Goal: Book appointment/travel/reservation

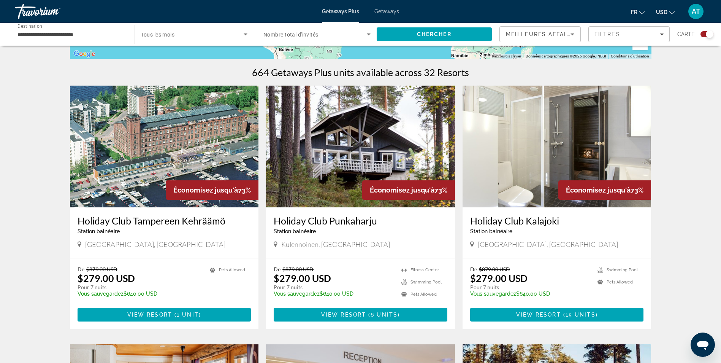
scroll to position [222, 0]
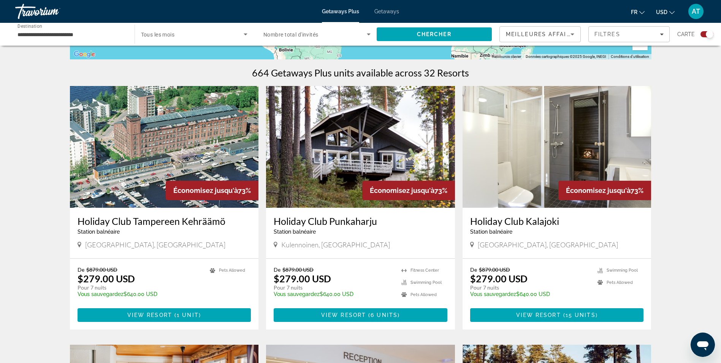
click at [348, 122] on img "Main content" at bounding box center [360, 147] width 189 height 122
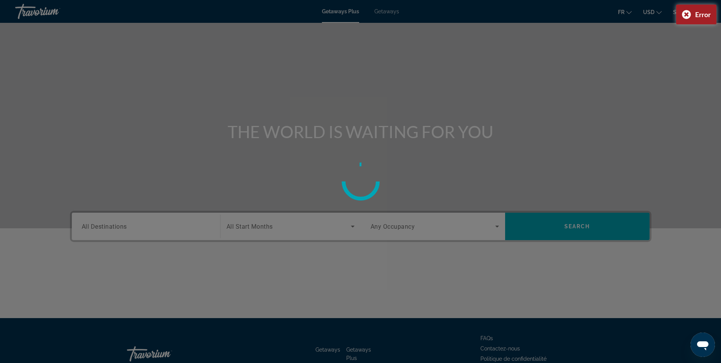
click at [168, 240] on div at bounding box center [360, 181] width 721 height 363
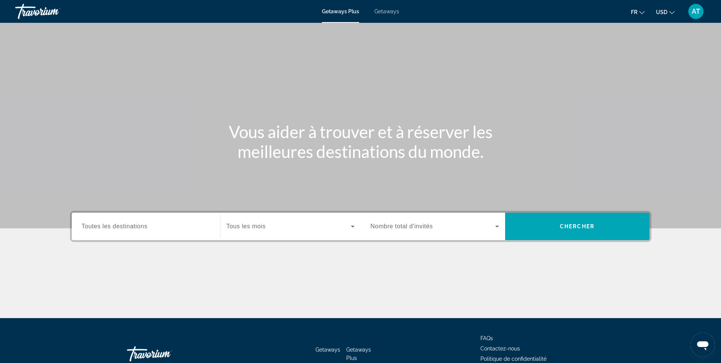
click at [192, 225] on input "Destination Toutes les destinations" at bounding box center [146, 226] width 129 height 9
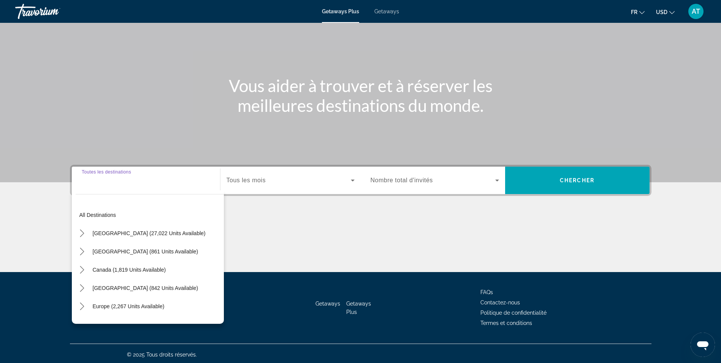
scroll to position [48, 0]
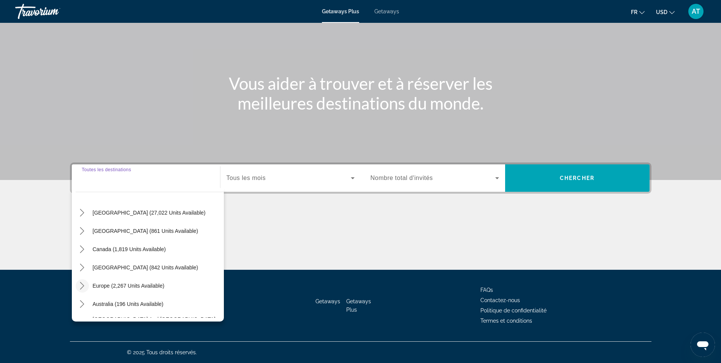
click at [86, 285] on icon "Toggle Europe (2,267 units available) submenu" at bounding box center [82, 286] width 8 height 8
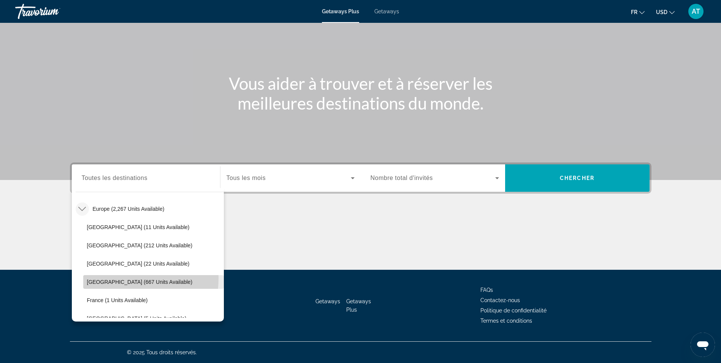
click at [114, 278] on span "Select destination: Finland (667 units available)" at bounding box center [153, 282] width 141 height 18
type input "**********"
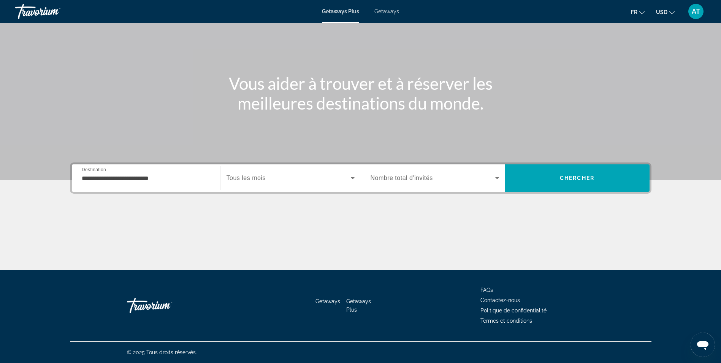
click at [250, 178] on span "Tous les mois" at bounding box center [246, 178] width 39 height 6
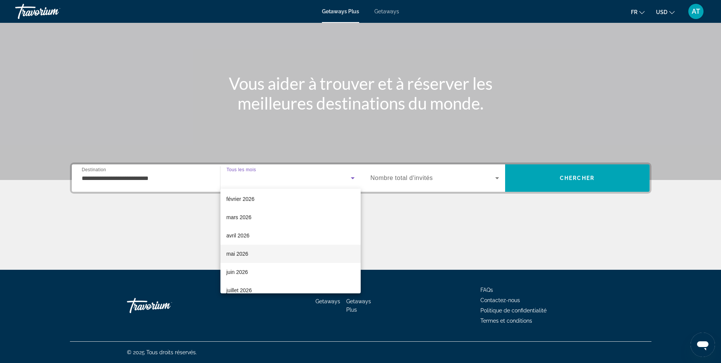
scroll to position [93, 0]
click at [292, 219] on mat-option "mars 2026" at bounding box center [291, 217] width 140 height 18
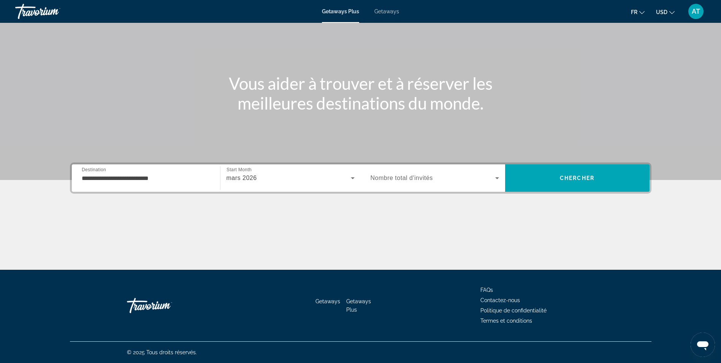
click at [335, 185] on div "mars 2026" at bounding box center [291, 177] width 128 height 21
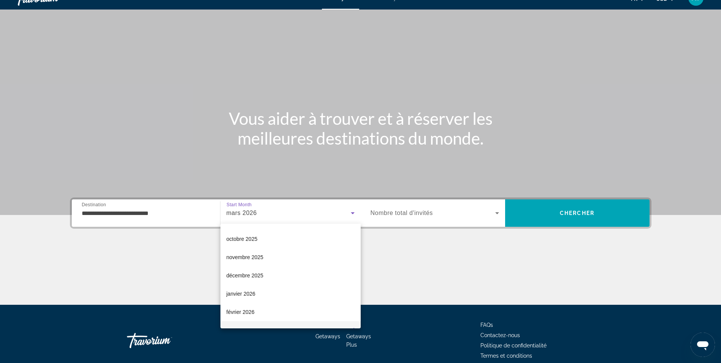
scroll to position [12, 0]
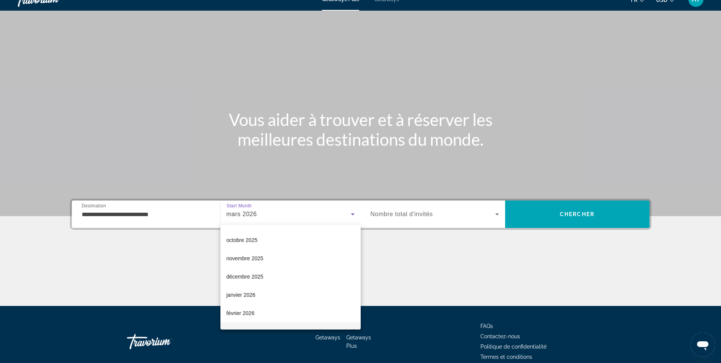
click at [321, 211] on div at bounding box center [360, 181] width 721 height 363
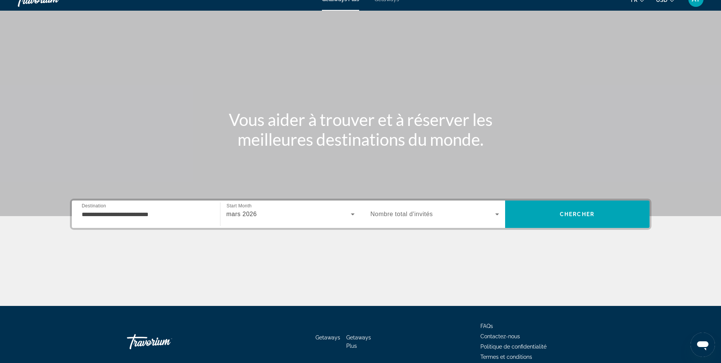
click at [309, 220] on div "mars 2026" at bounding box center [291, 213] width 128 height 21
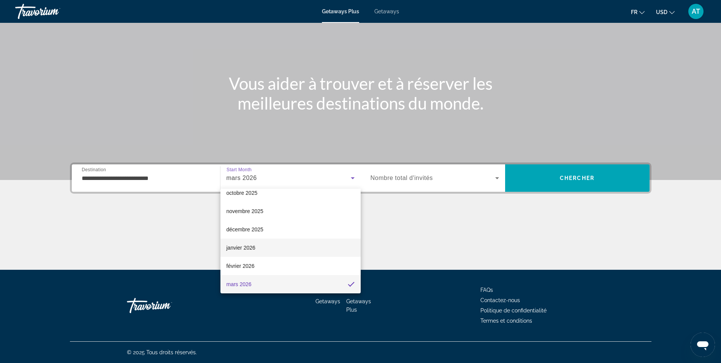
scroll to position [0, 0]
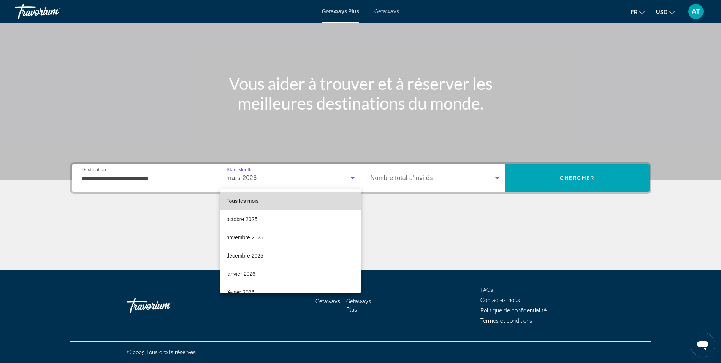
click at [304, 201] on mat-option "Tous les mois" at bounding box center [291, 201] width 140 height 18
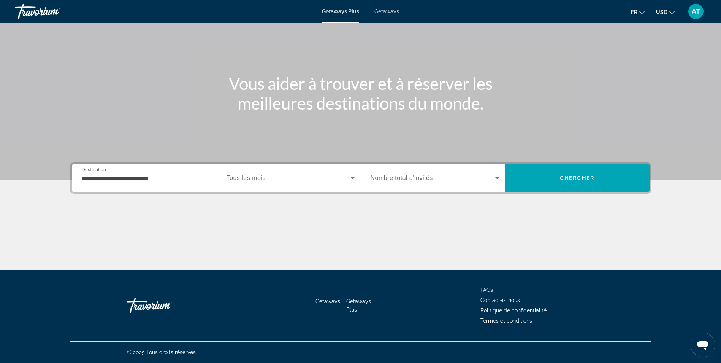
click at [394, 186] on div "Search widget" at bounding box center [435, 177] width 129 height 21
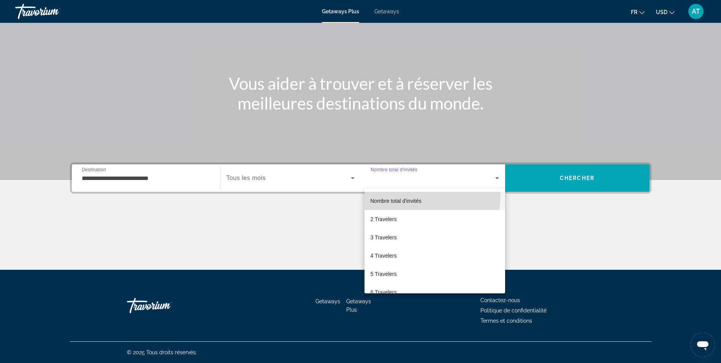
click at [413, 195] on mat-option "Nombre total d'invités" at bounding box center [435, 201] width 141 height 18
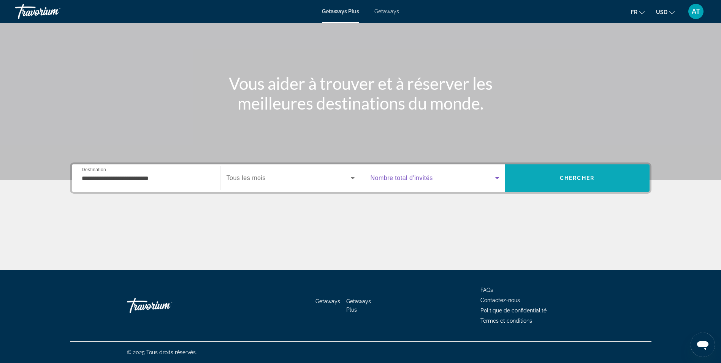
click at [529, 176] on span "Search" at bounding box center [577, 178] width 144 height 18
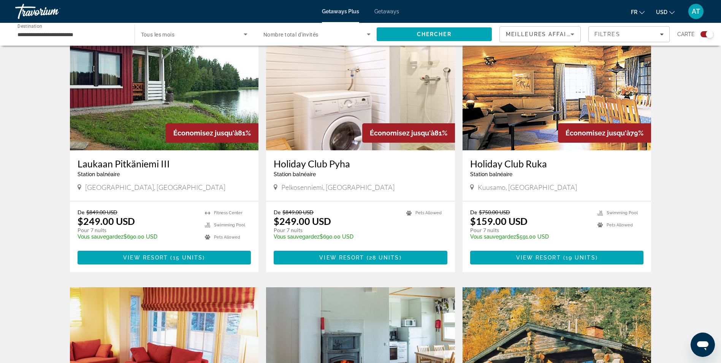
scroll to position [538, 0]
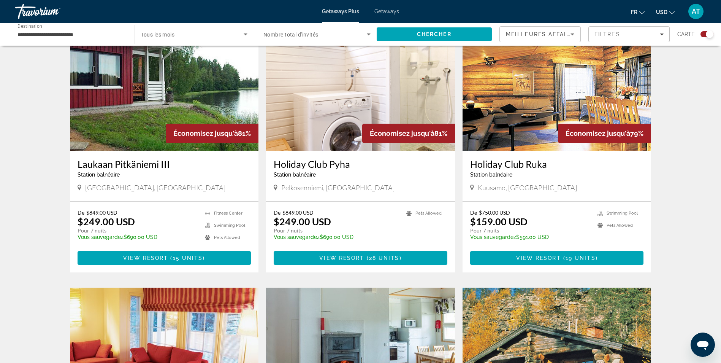
click at [326, 163] on h3 "Holiday Club Pyha" at bounding box center [361, 163] width 174 height 11
